Goal: Check status: Check status

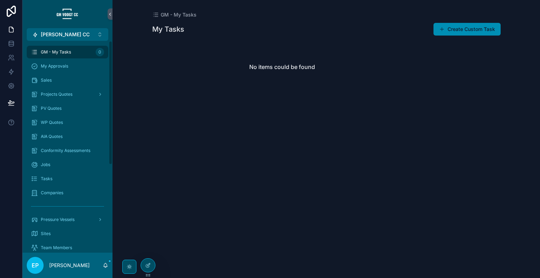
click at [66, 219] on span "Pressure Vessels" at bounding box center [58, 220] width 34 height 6
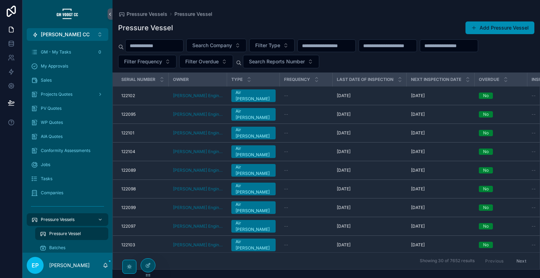
click at [155, 49] on input "scrollable content" at bounding box center [155, 46] width 58 height 10
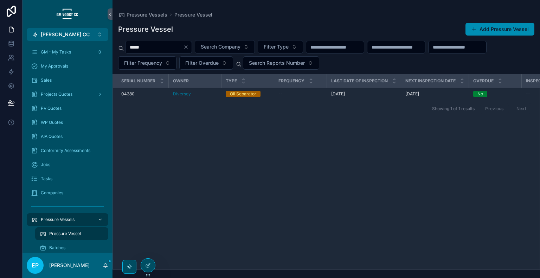
type input "*****"
click at [304, 94] on div "--" at bounding box center [300, 94] width 44 height 6
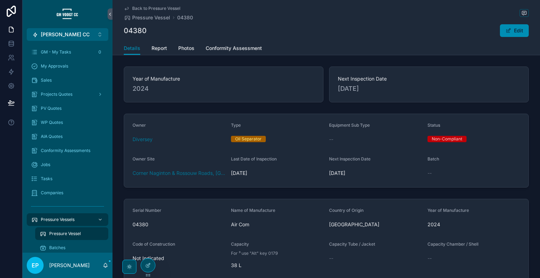
click at [169, 9] on span "Back to Pressure Vessel" at bounding box center [156, 9] width 48 height 6
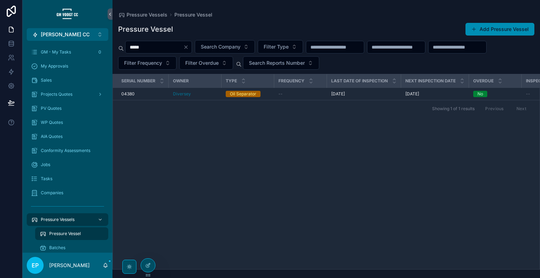
click at [147, 266] on icon at bounding box center [148, 264] width 3 height 3
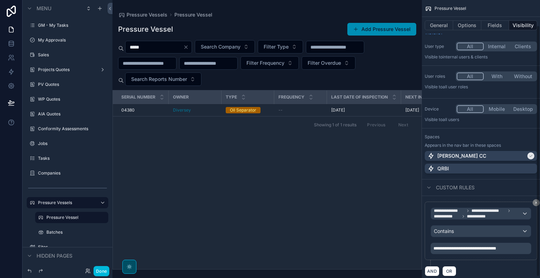
scroll to position [29, 0]
